Goal: Transaction & Acquisition: Purchase product/service

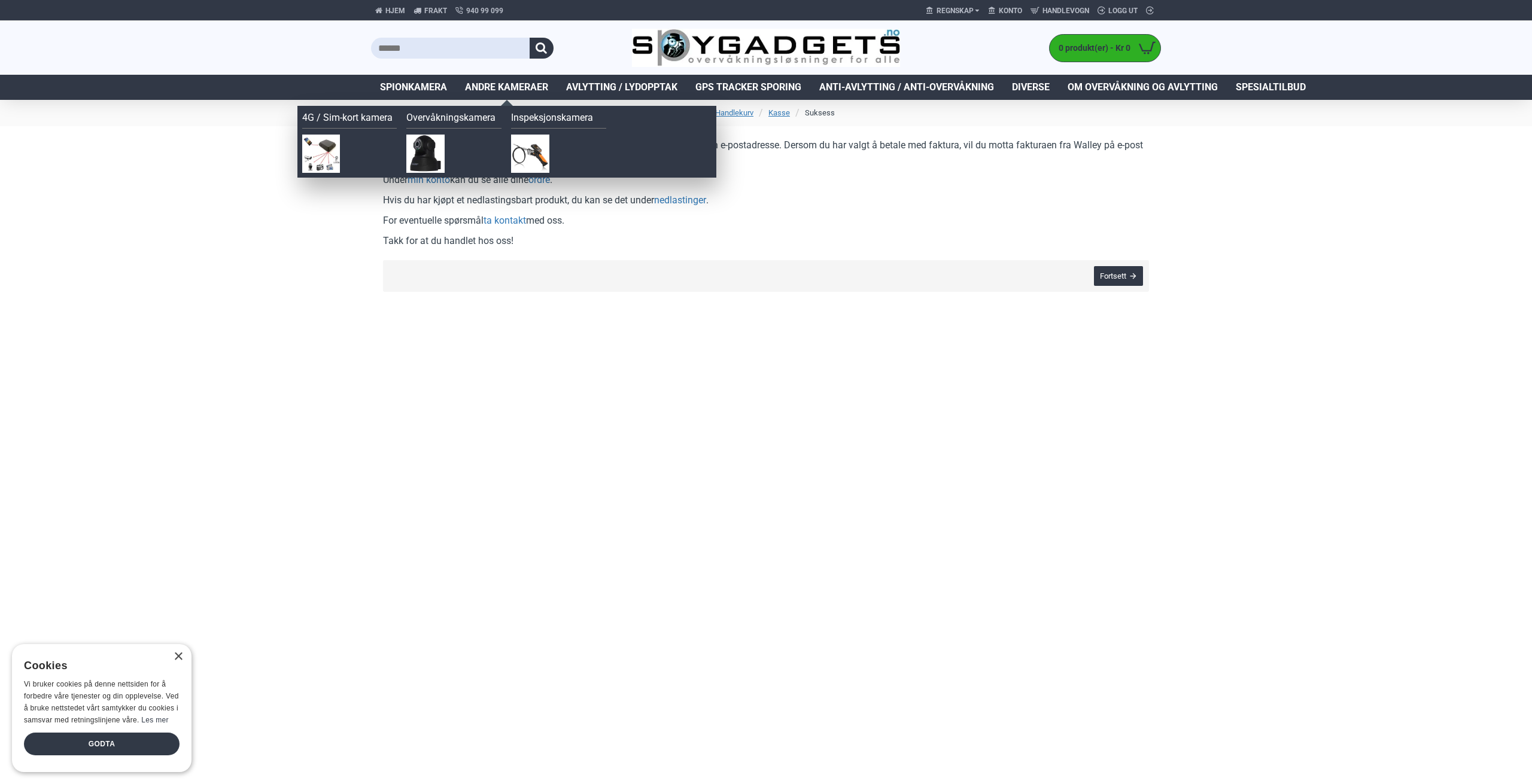
click at [500, 82] on span "Andre kameraer" at bounding box center [506, 87] width 83 height 14
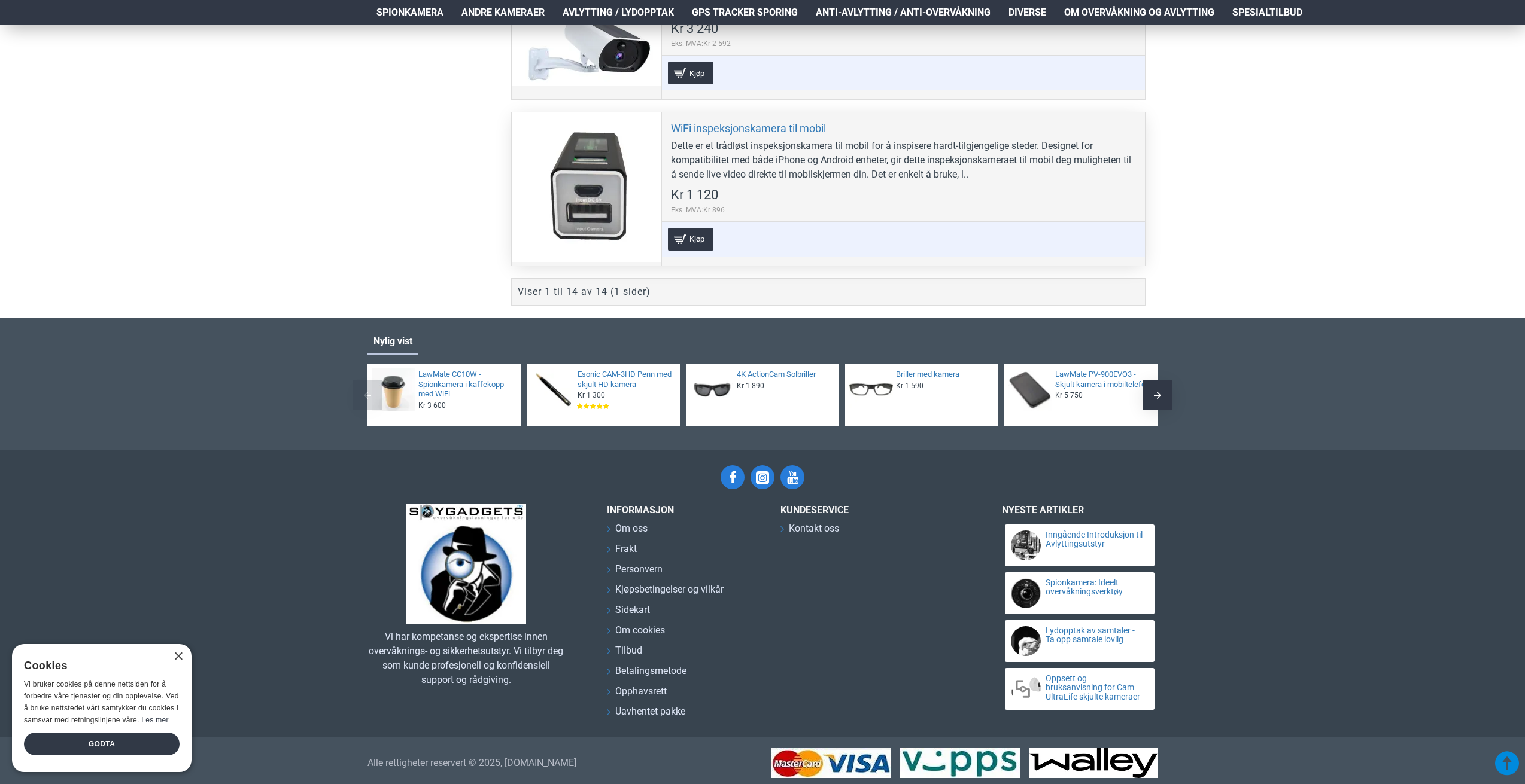
scroll to position [2399, 0]
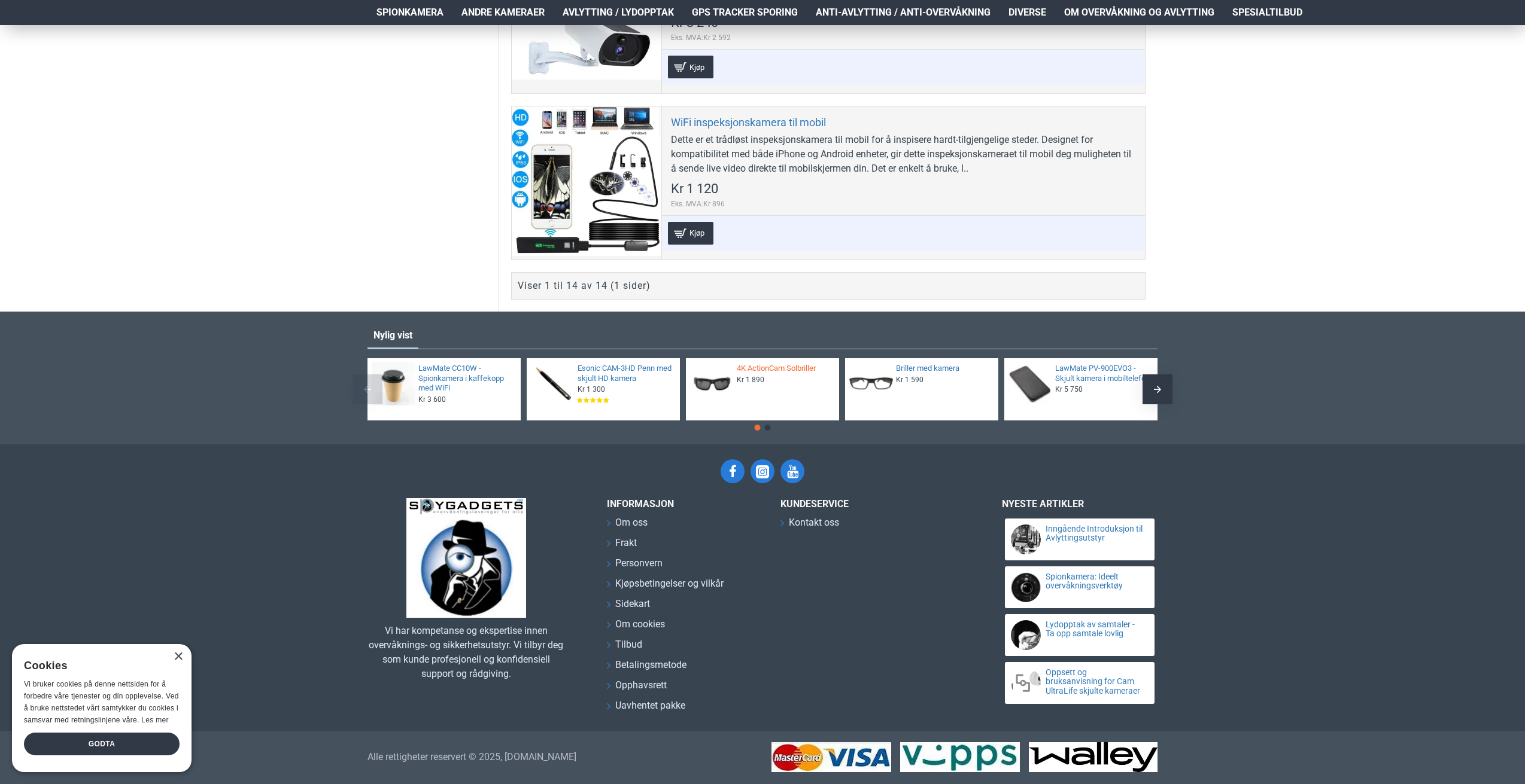
click at [796, 366] on link "4K ActionCam Solbriller" at bounding box center [784, 368] width 95 height 10
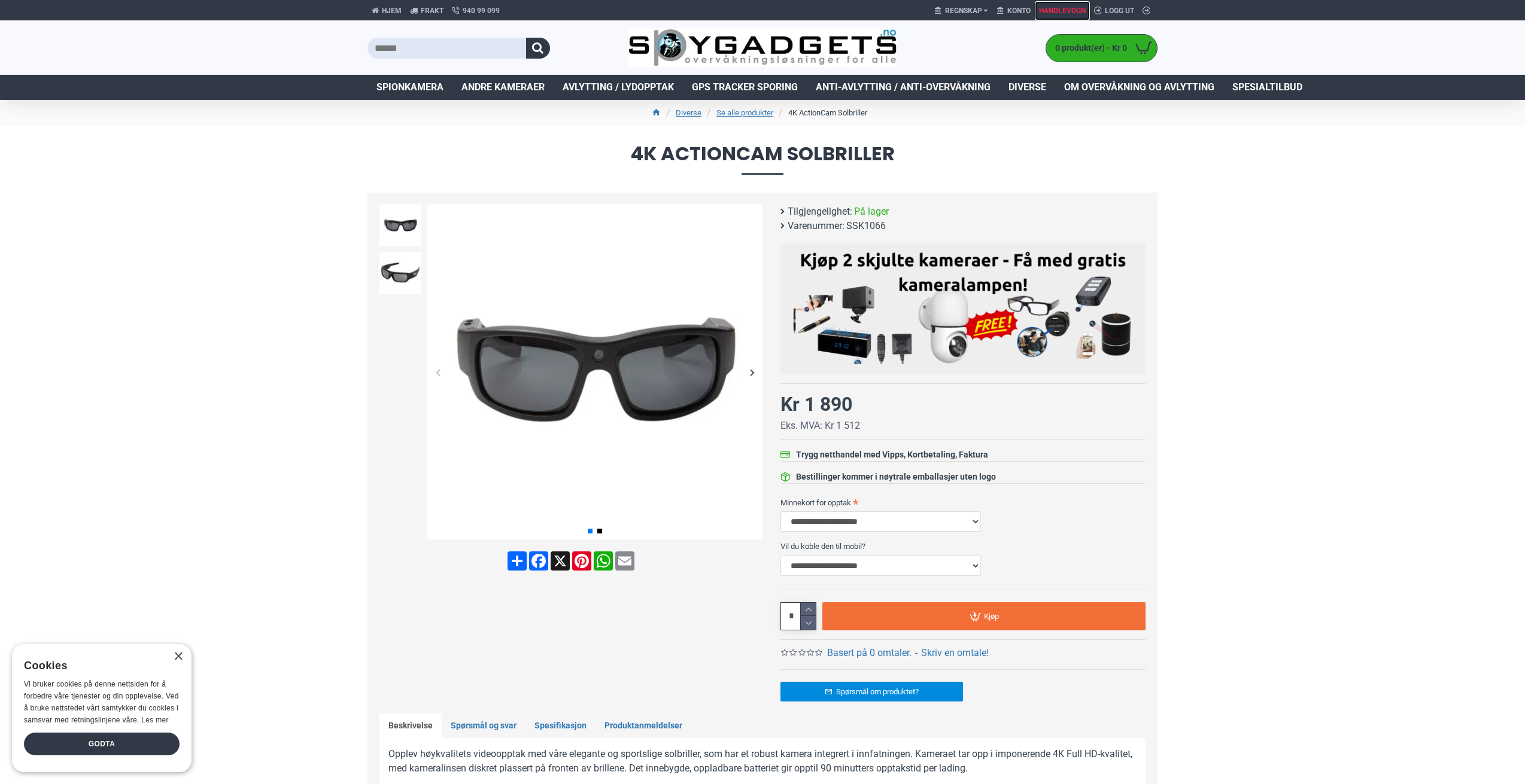
click at [1048, 12] on span "Handlevogn" at bounding box center [1063, 11] width 47 height 11
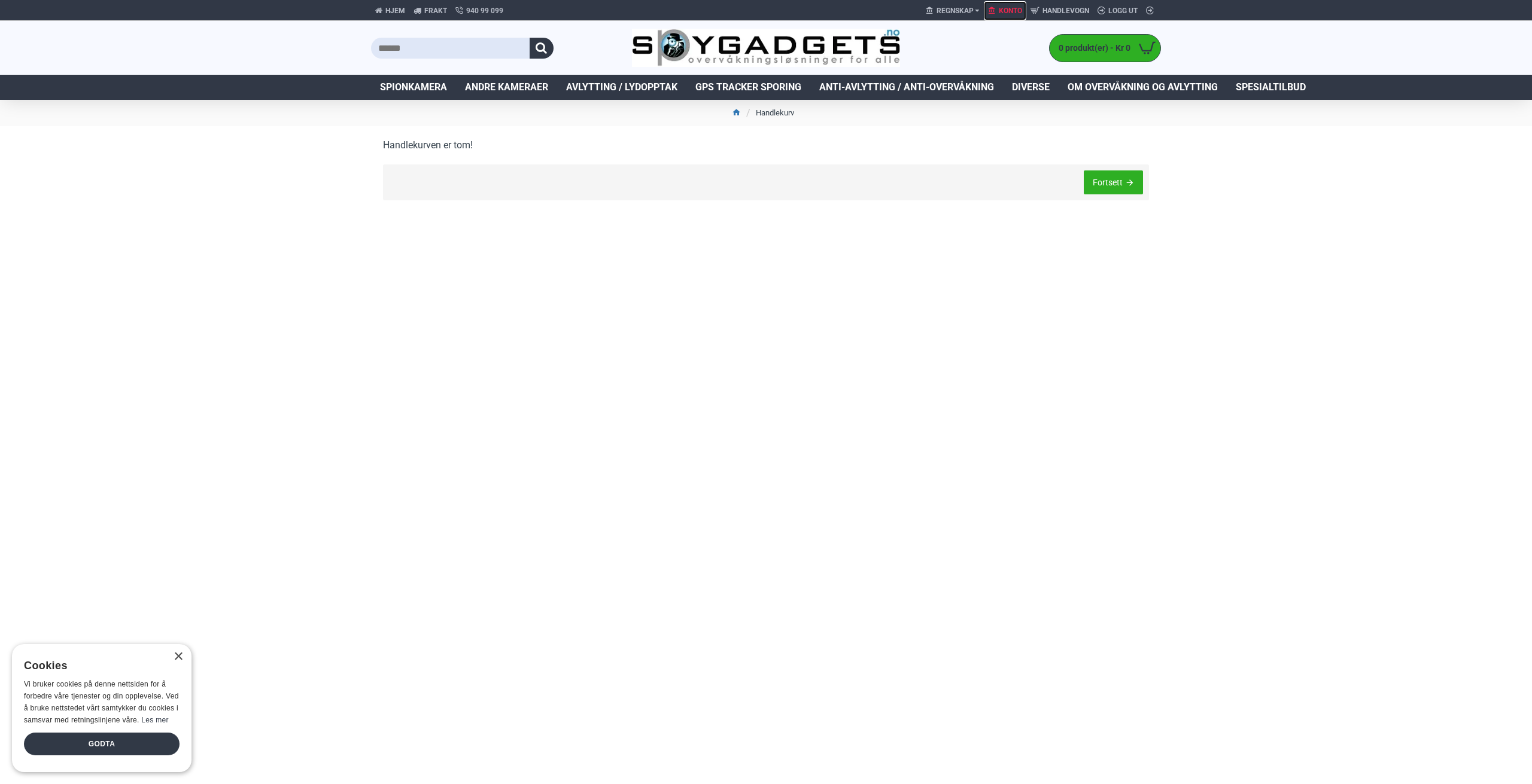
click at [1001, 15] on span "Konto" at bounding box center [1010, 11] width 23 height 11
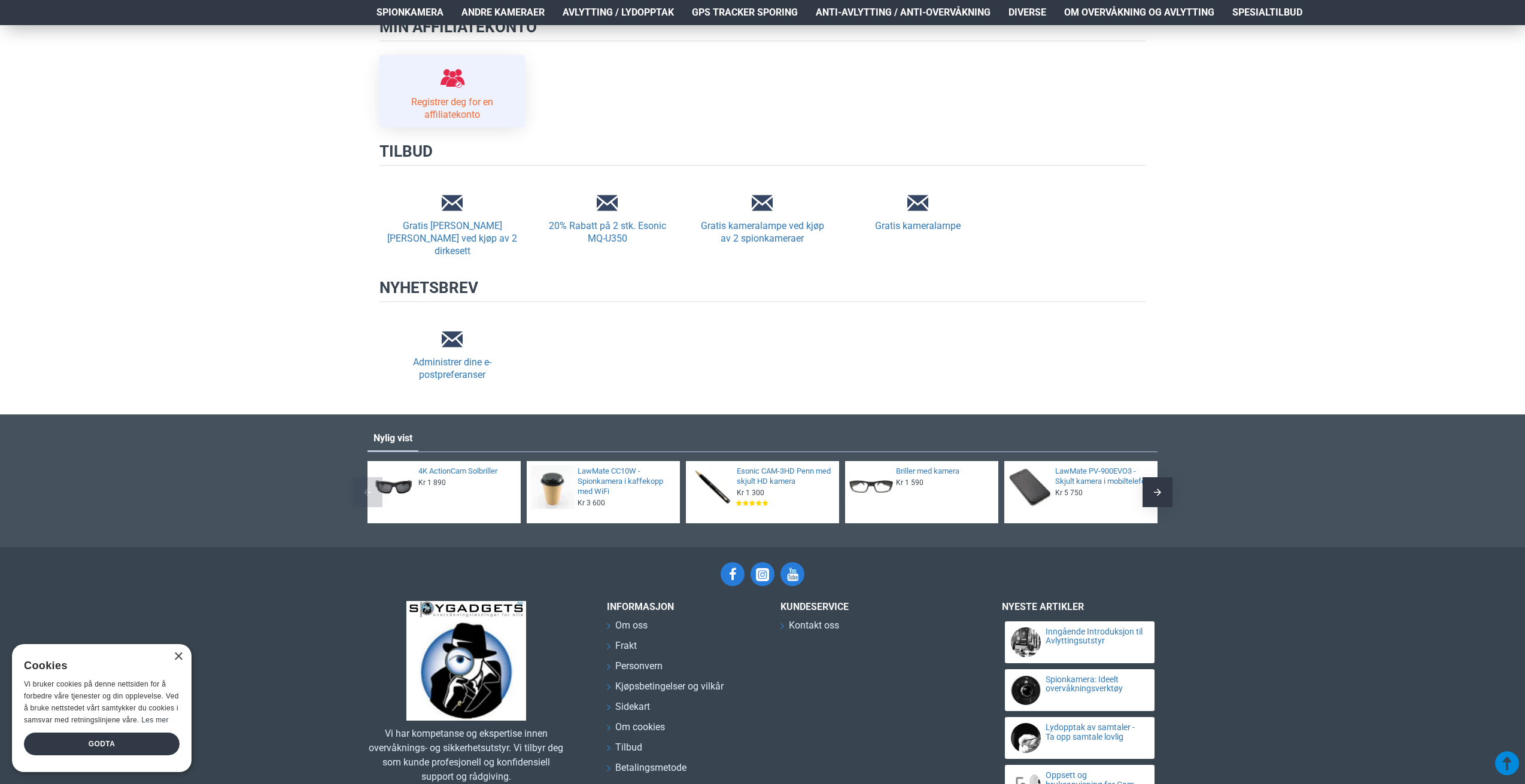
scroll to position [120, 0]
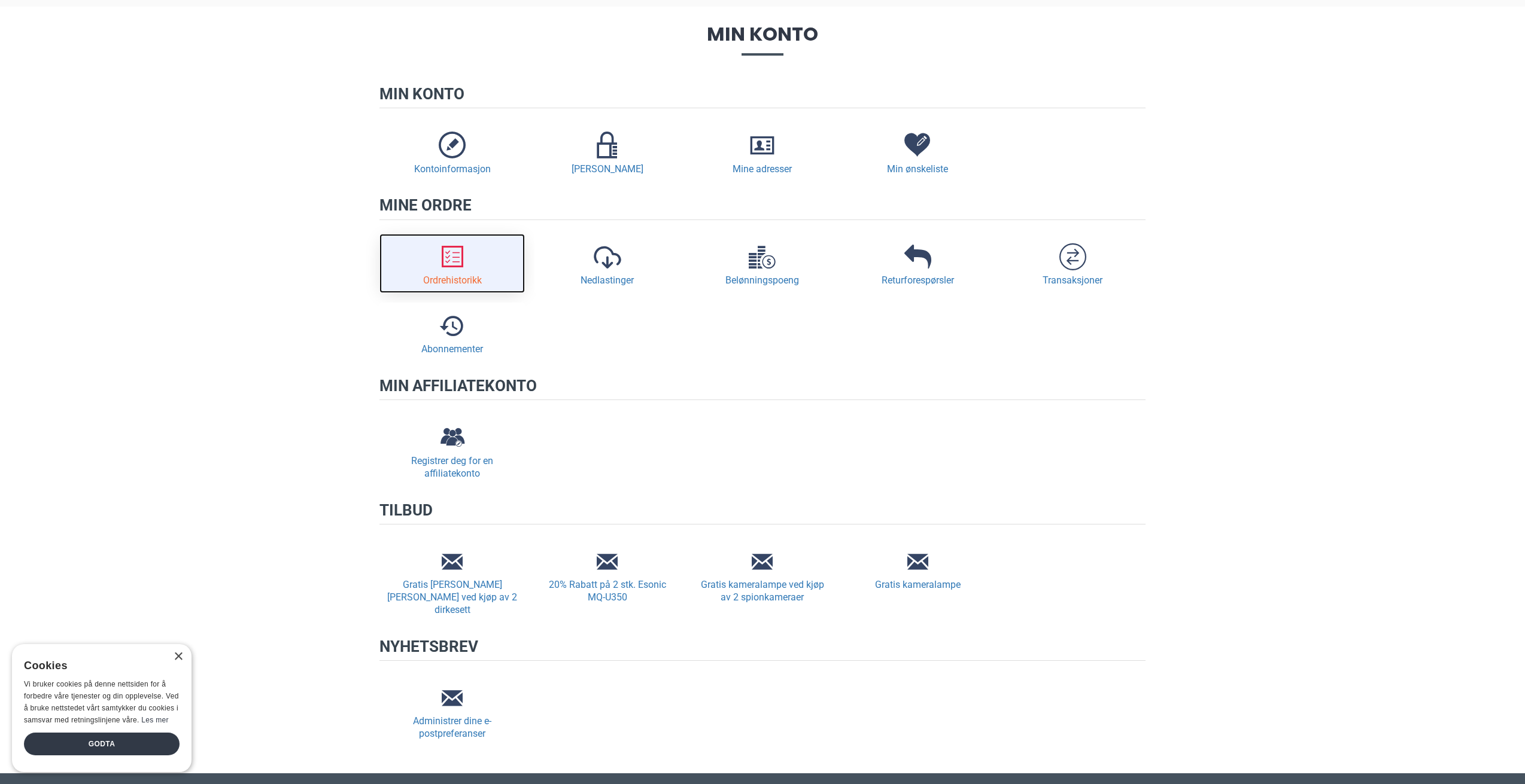
click at [472, 253] on link "Ordrehistorikk" at bounding box center [452, 264] width 145 height 59
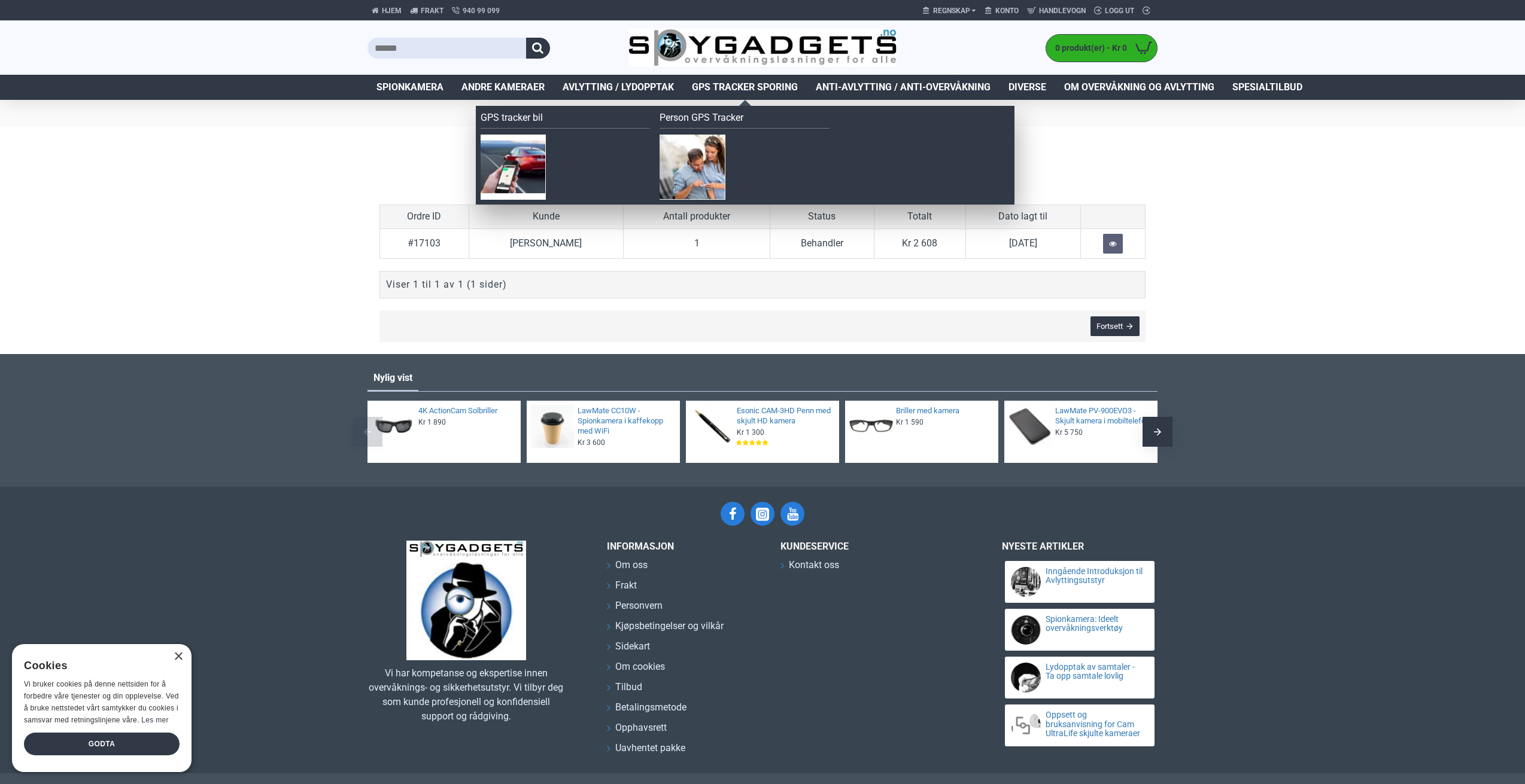
click at [762, 83] on span "GPS Tracker Sporing" at bounding box center [745, 87] width 106 height 14
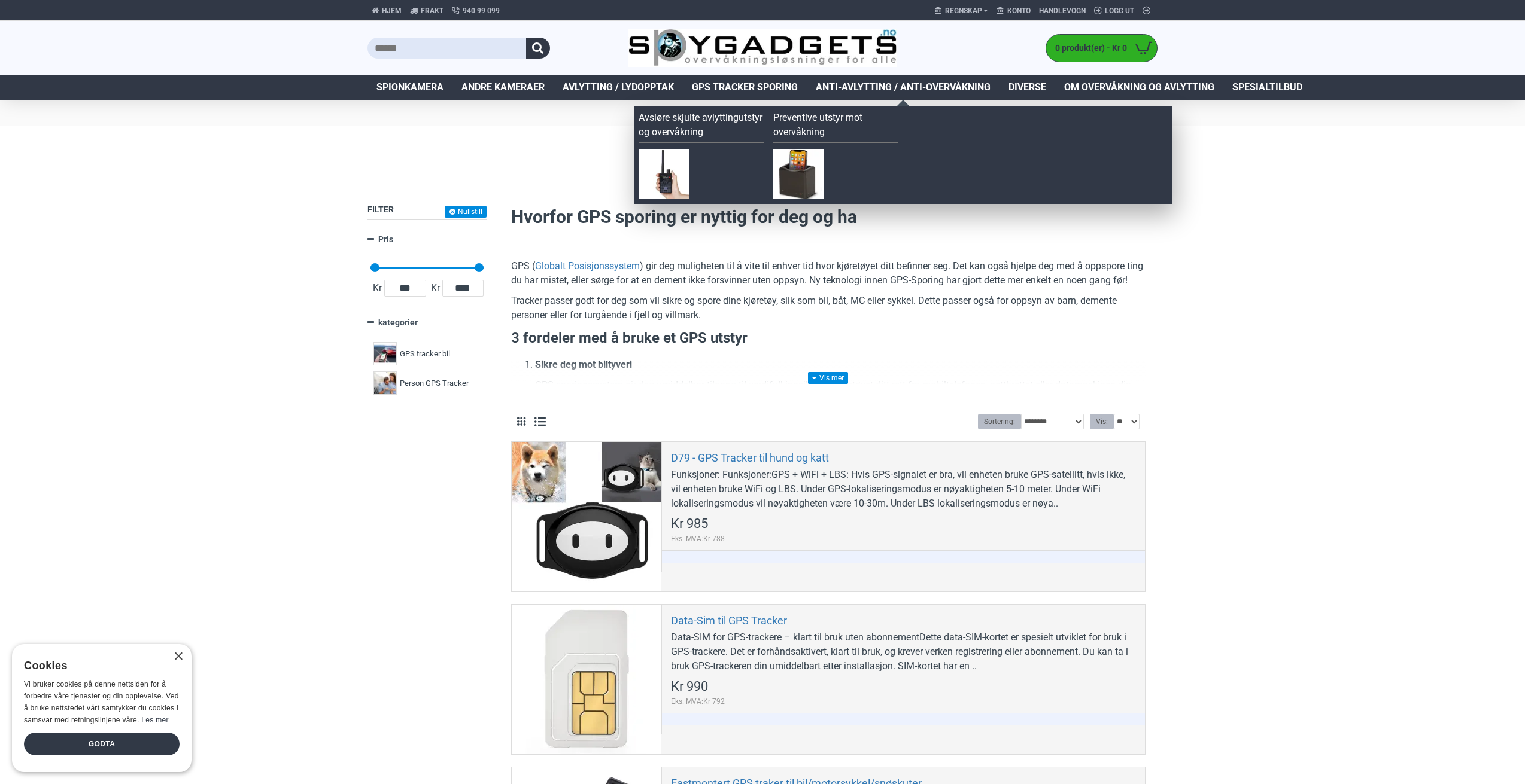
click at [893, 88] on span "Anti-avlytting / Anti-overvåkning" at bounding box center [903, 87] width 175 height 14
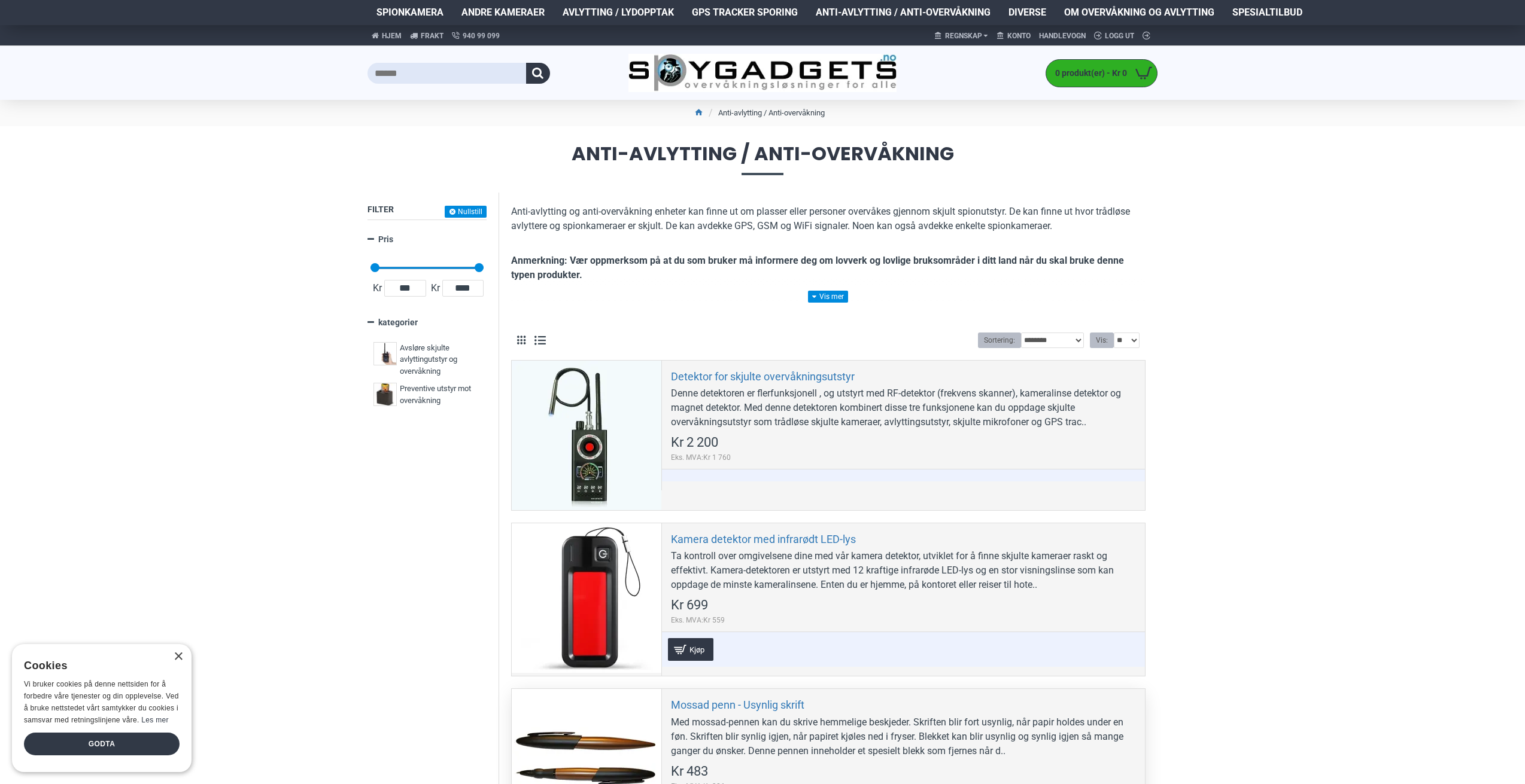
scroll to position [299, 0]
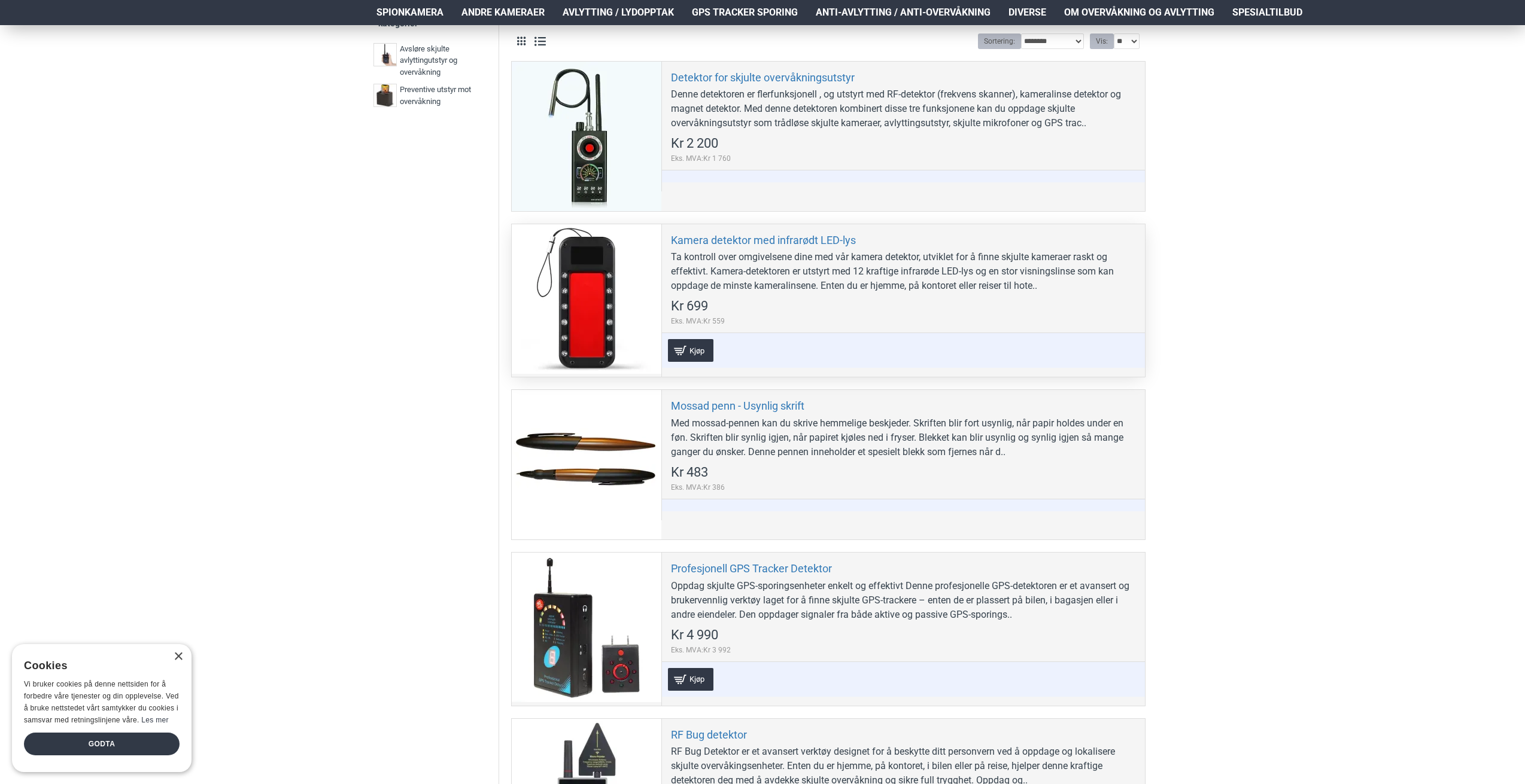
click at [603, 299] on div at bounding box center [586, 299] width 149 height 149
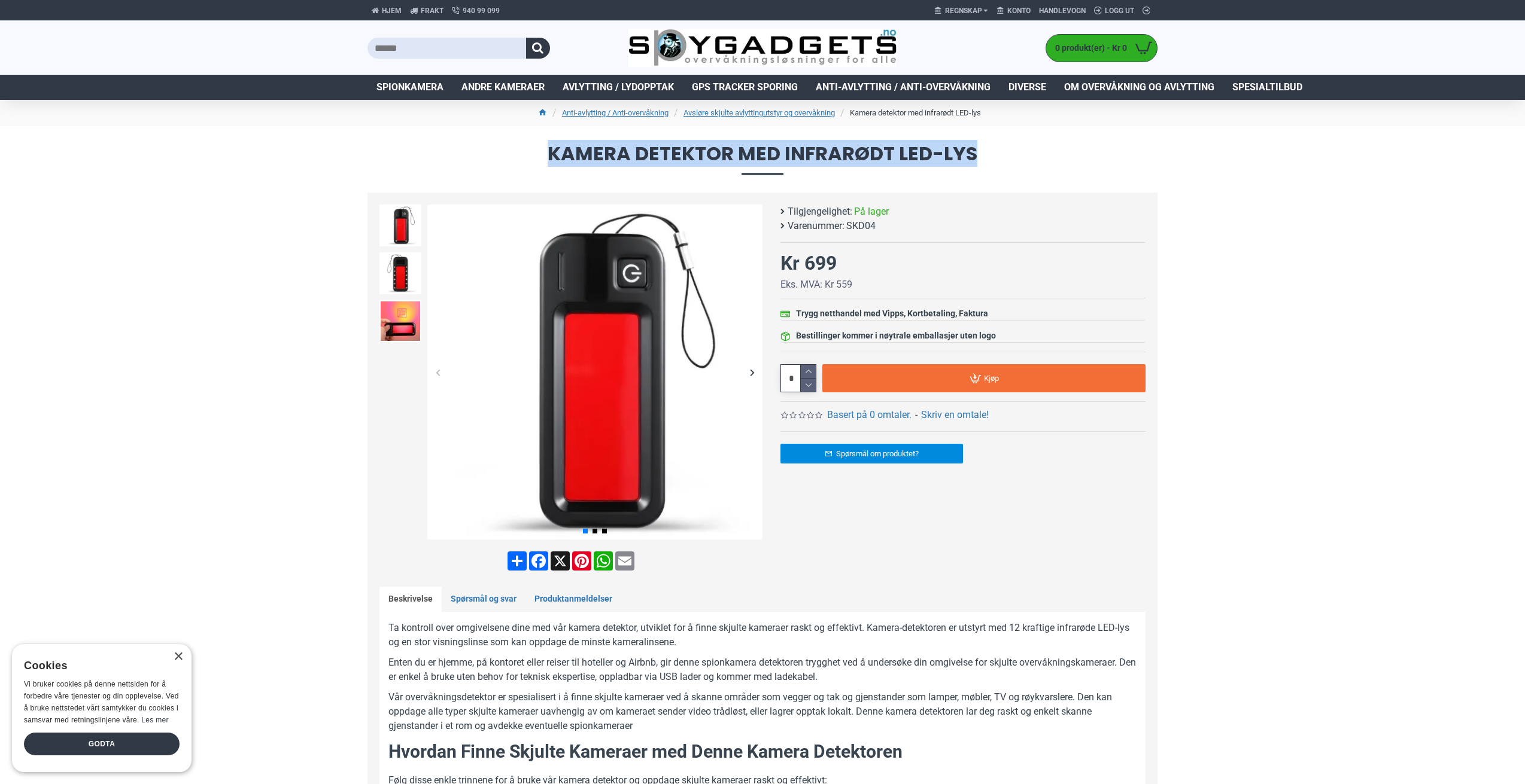
drag, startPoint x: 549, startPoint y: 151, endPoint x: 974, endPoint y: 149, distance: 425.0
click at [974, 149] on span "Kamera detektor med infrarødt LED-lys" at bounding box center [762, 160] width 790 height 31
copy span "Kamera detektor med infrarødt LED-lys"
